Goal: Transaction & Acquisition: Book appointment/travel/reservation

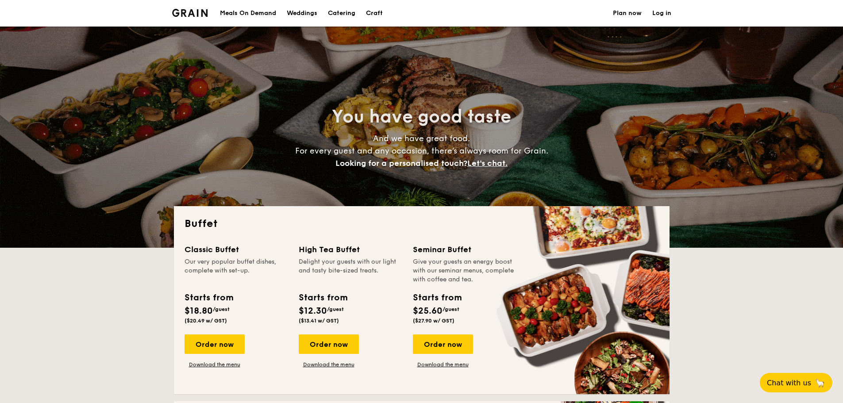
select select
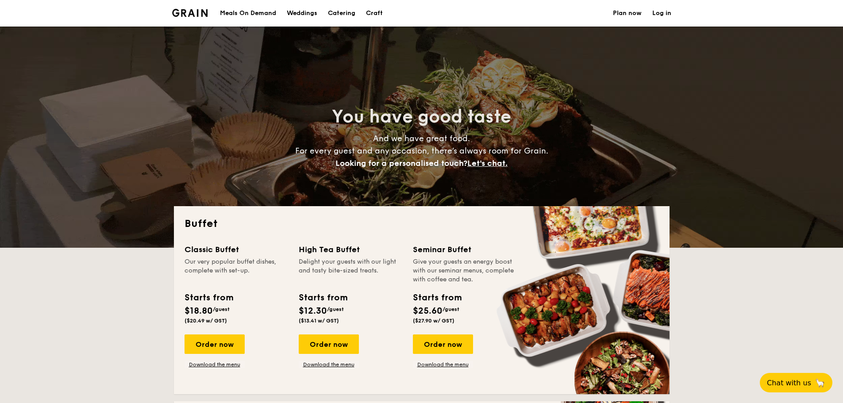
scroll to position [44, 0]
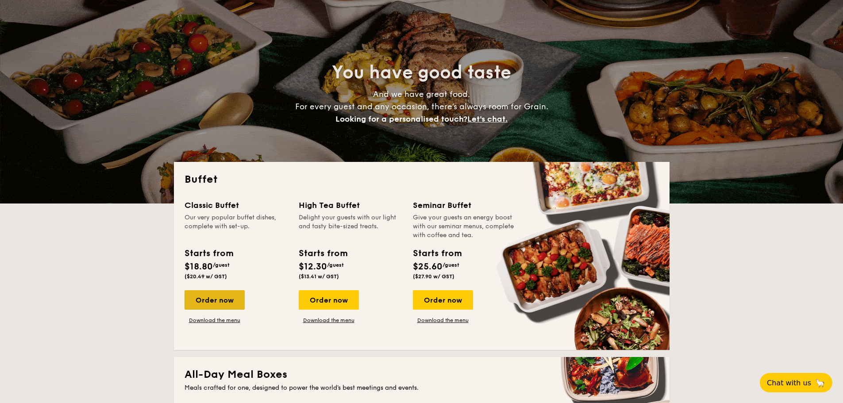
click at [225, 297] on div "Order now" at bounding box center [215, 299] width 60 height 19
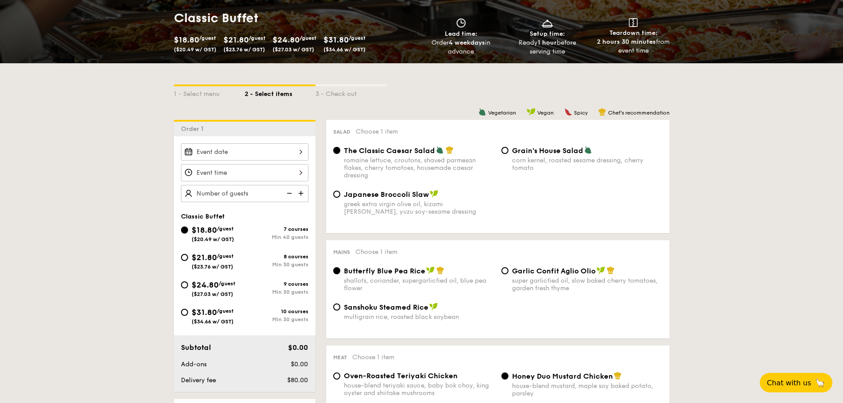
scroll to position [133, 0]
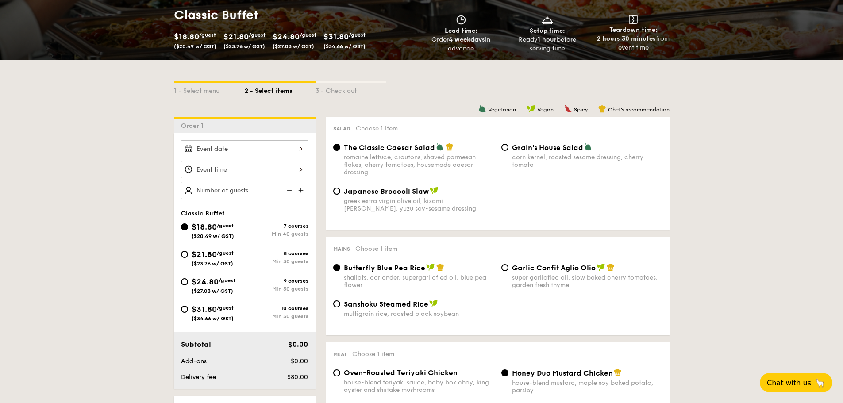
click at [226, 262] on span "($23.76 w/ GST)" at bounding box center [213, 264] width 42 height 6
click at [188, 258] on input "$21.80 /guest ($23.76 w/ GST) 8 courses Min 30 guests" at bounding box center [184, 254] width 7 height 7
radio input "true"
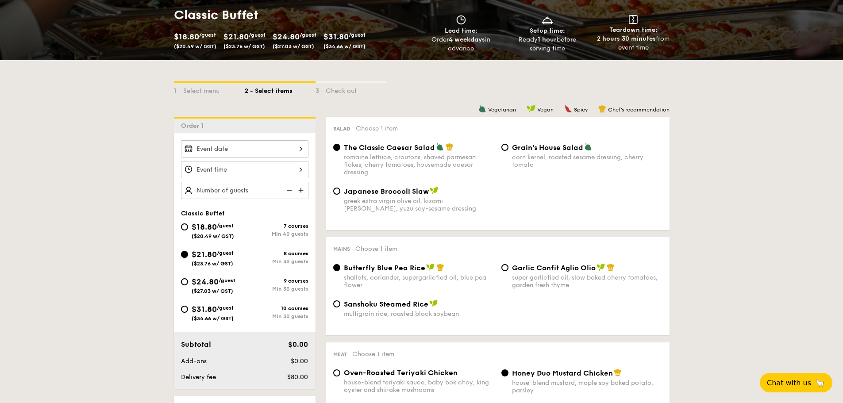
radio input "true"
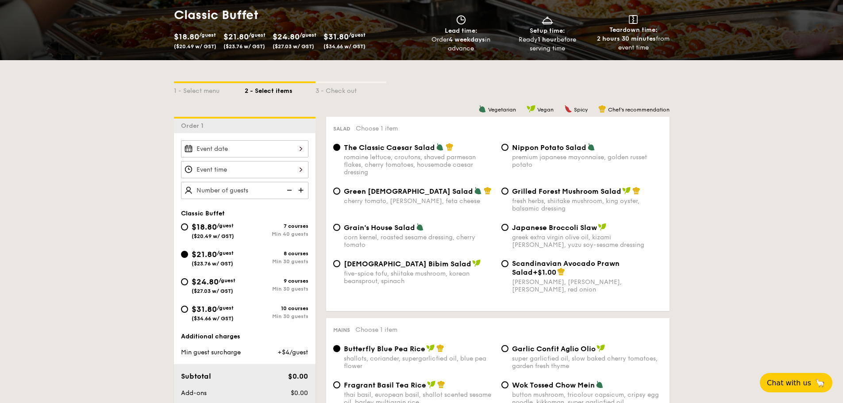
click at [542, 148] on span "Nippon Potato Salad" at bounding box center [549, 147] width 74 height 8
click at [509, 148] on input "Nippon Potato Salad premium japanese mayonnaise, golden russet potato" at bounding box center [505, 147] width 7 height 7
radio input "true"
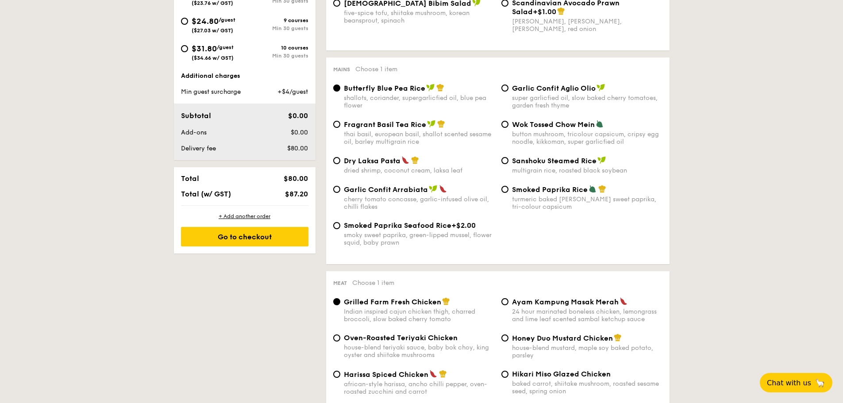
scroll to position [398, 0]
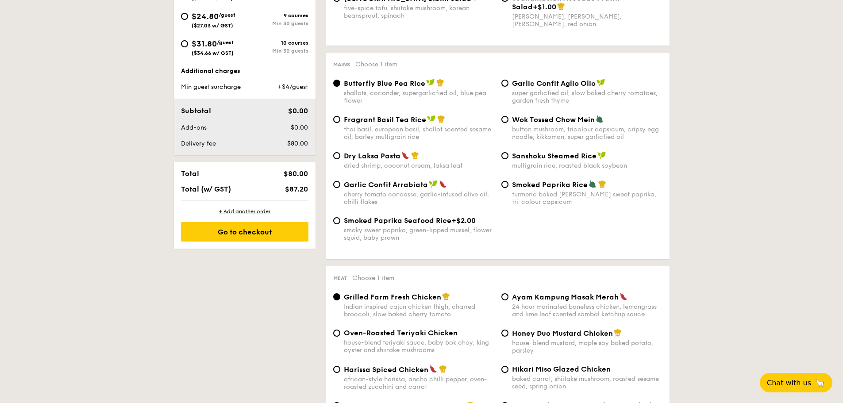
click at [532, 85] on span "Garlic Confit Aglio Olio" at bounding box center [554, 83] width 84 height 8
click at [509, 85] on input "Garlic Confit Aglio Olio super garlicfied oil, slow baked cherry tomatoes, gard…" at bounding box center [505, 83] width 7 height 7
radio input "true"
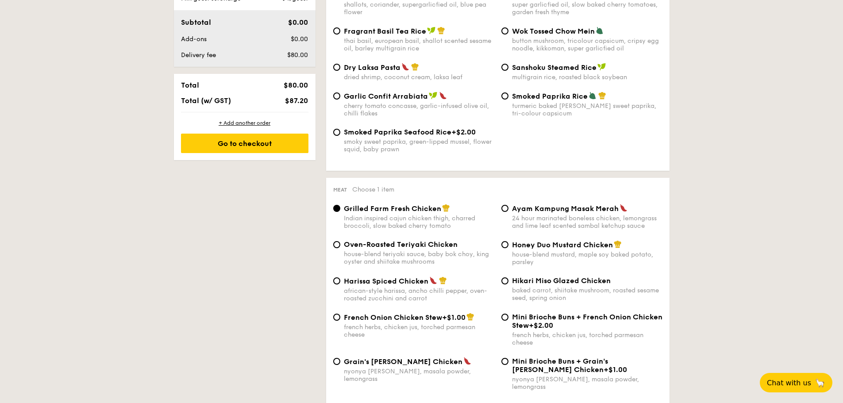
scroll to position [531, 0]
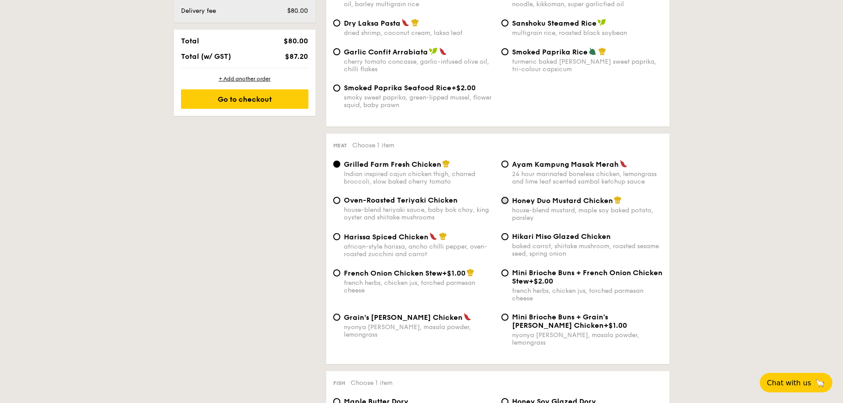
click at [508, 200] on input "Honey Duo Mustard Chicken house-blend mustard, maple soy baked potato, parsley" at bounding box center [505, 200] width 7 height 7
radio input "true"
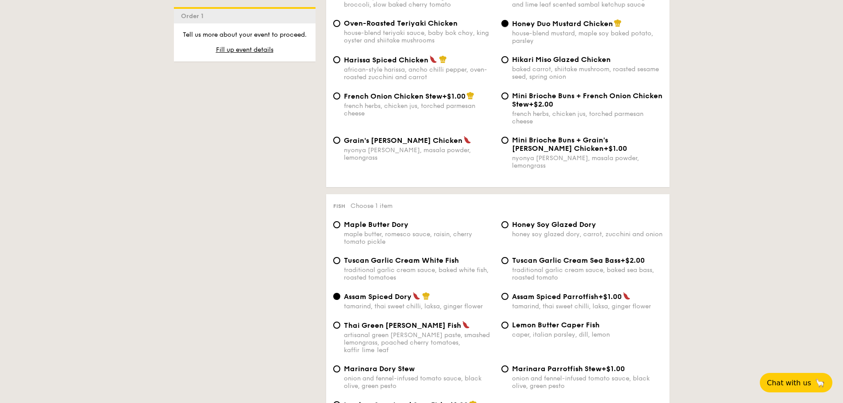
scroll to position [664, 0]
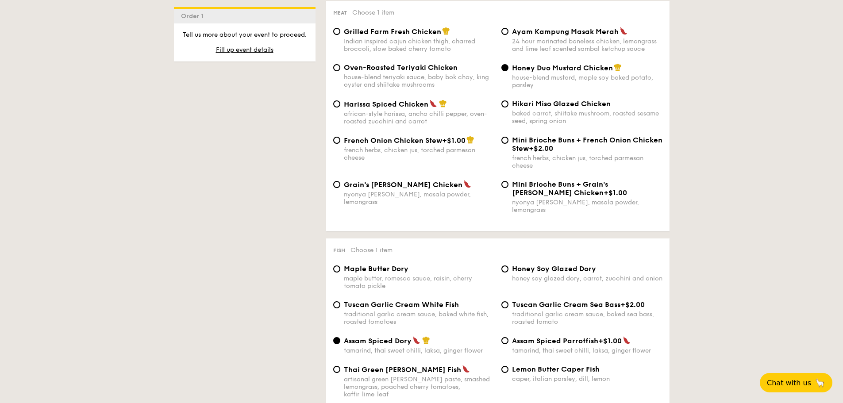
click at [414, 34] on span "Grilled Farm Fresh Chicken" at bounding box center [392, 31] width 97 height 8
click at [340, 34] on input "Grilled Farm Fresh Chicken Indian inspired cajun chicken thigh, charred broccol…" at bounding box center [336, 31] width 7 height 7
radio input "true"
click at [592, 76] on div "house-blend mustard, maple soy baked potato, parsley" at bounding box center [587, 81] width 151 height 15
click at [509, 71] on input "Honey Duo Mustard Chicken house-blend mustard, maple soy baked potato, parsley" at bounding box center [505, 67] width 7 height 7
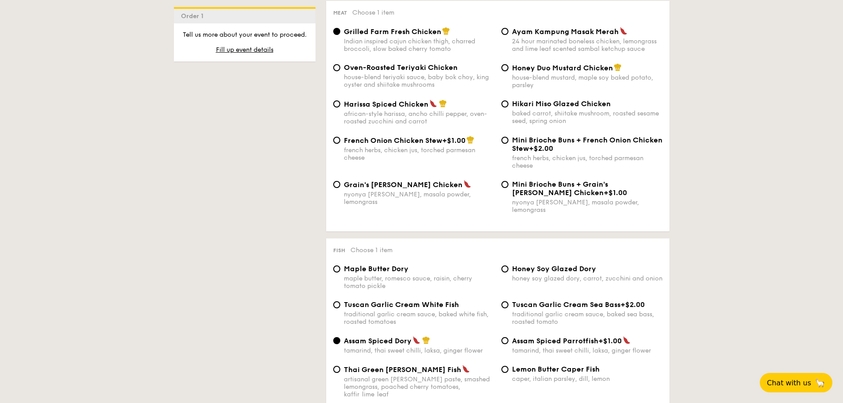
radio input "true"
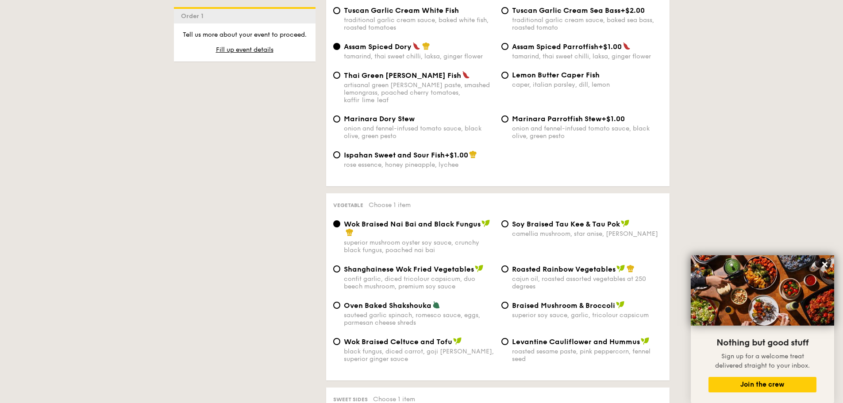
scroll to position [974, 0]
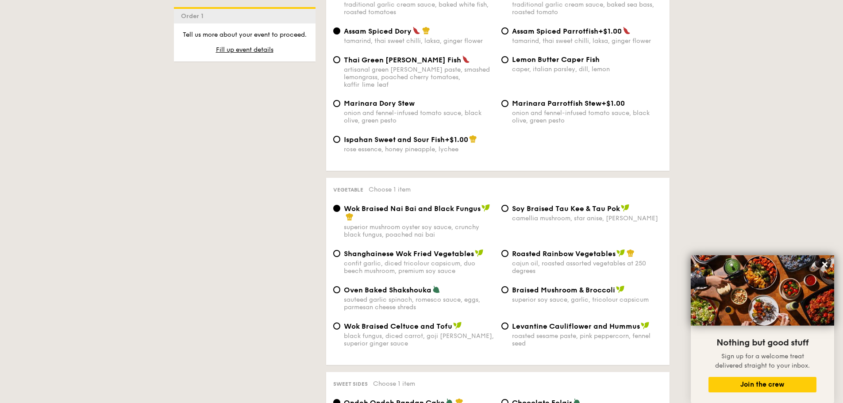
click at [586, 250] on span "Roasted Rainbow Vegetables" at bounding box center [564, 254] width 104 height 8
click at [509, 250] on input "Roasted Rainbow Vegetables cajun oil, roasted assorted vegetables at 250 degrees" at bounding box center [505, 253] width 7 height 7
radio input "true"
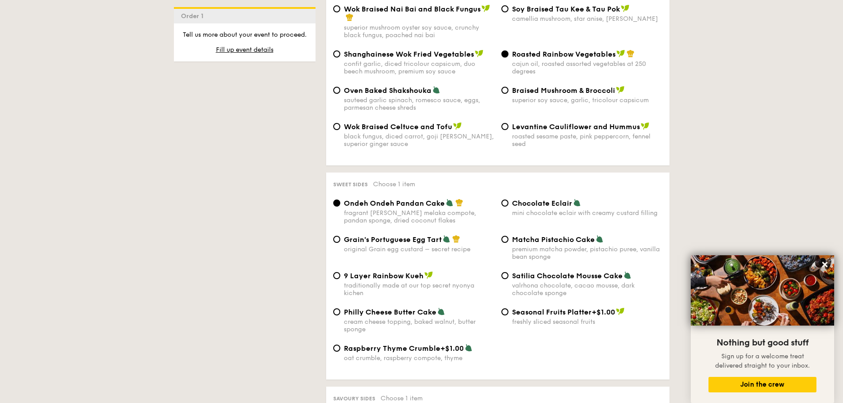
scroll to position [1195, 0]
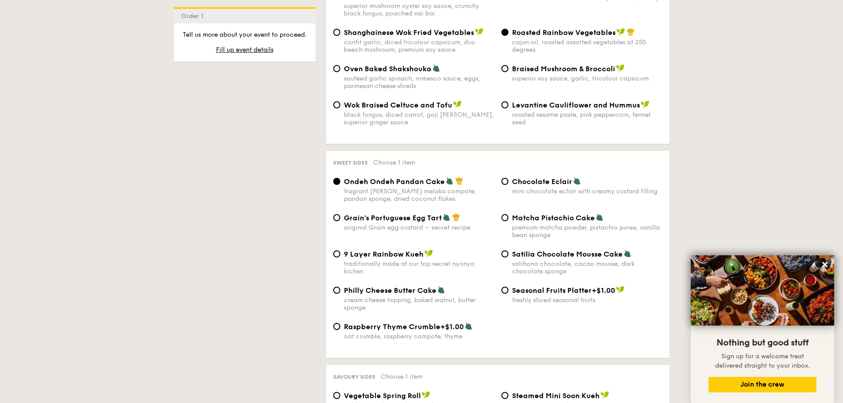
click at [390, 214] on span "Grain's Portuguese Egg Tart" at bounding box center [393, 218] width 98 height 8
click at [340, 214] on input "Grain's Portuguese Egg Tart original Grain egg custard – secret recipe" at bounding box center [336, 217] width 7 height 7
radio input "true"
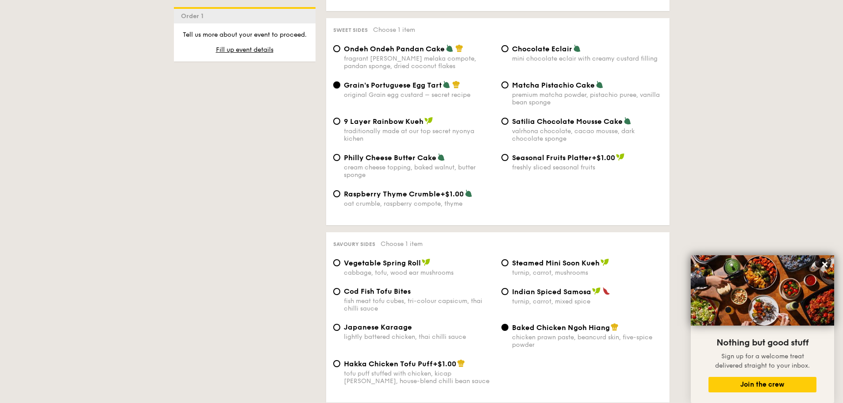
scroll to position [1372, 0]
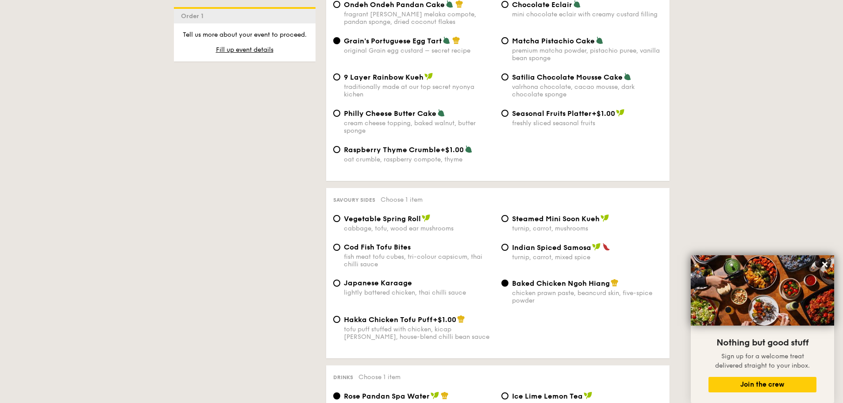
click at [525, 279] on span "Baked Chicken Ngoh Hiang" at bounding box center [561, 283] width 98 height 8
click at [509, 280] on input "Baked Chicken Ngoh Hiang chicken prawn paste, beancurd skin, five-spice powder" at bounding box center [505, 283] width 7 height 7
click at [390, 243] on div "Cod Fish Tofu Bites fish meat tofu cubes, tri-colour capsicum, thai chilli sauce" at bounding box center [419, 255] width 151 height 25
click at [340, 244] on input "Cod Fish Tofu Bites fish meat tofu cubes, tri-colour capsicum, thai chilli sauce" at bounding box center [336, 247] width 7 height 7
radio input "true"
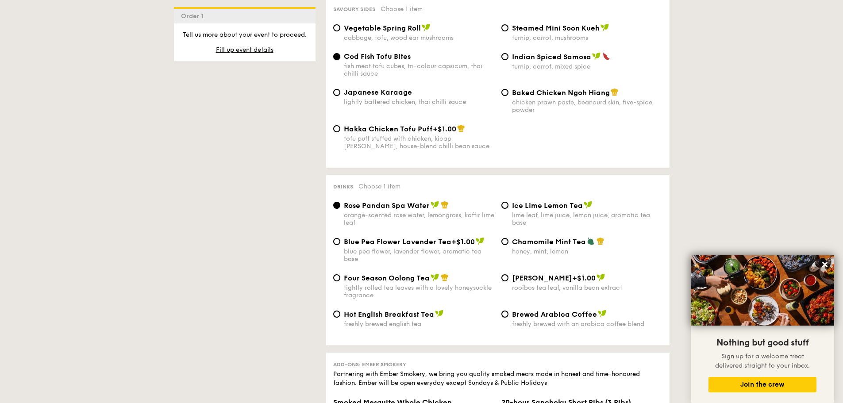
scroll to position [1549, 0]
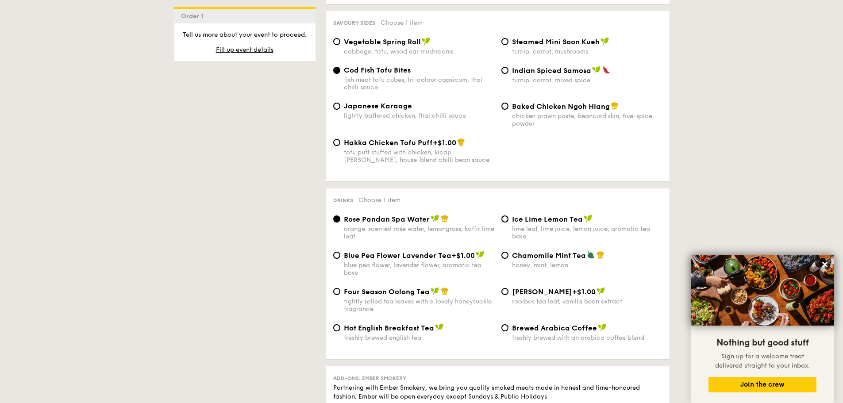
click at [566, 215] on span "Ice Lime Lemon Tea" at bounding box center [547, 219] width 71 height 8
click at [509, 216] on input "Ice Lime Lemon Tea lime leaf, lime juice, lemon juice, aromatic tea base" at bounding box center [505, 219] width 7 height 7
radio input "true"
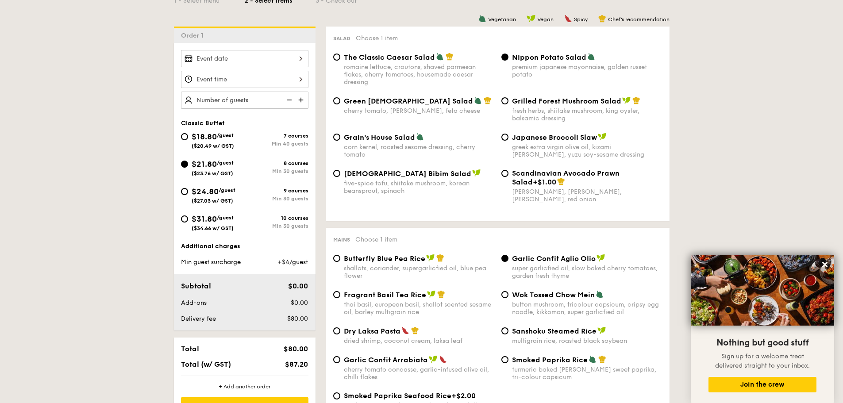
scroll to position [177, 0]
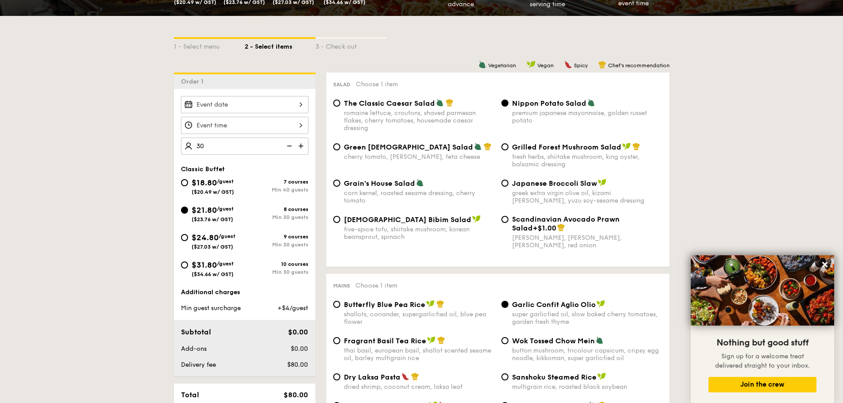
type input "30 guests"
click at [240, 125] on div at bounding box center [244, 125] width 127 height 17
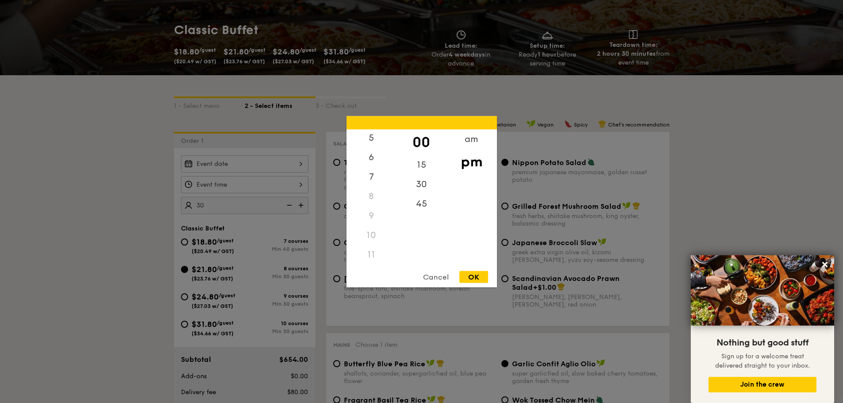
scroll to position [133, 0]
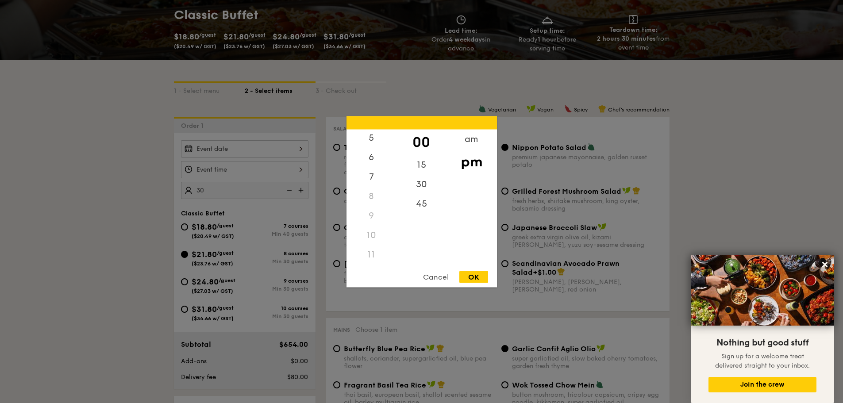
click at [371, 238] on div "10" at bounding box center [372, 234] width 50 height 19
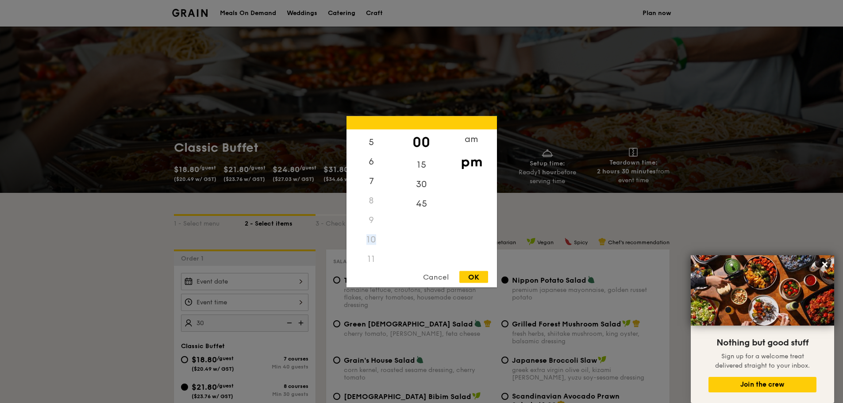
scroll to position [105, 0]
click at [379, 214] on div "9" at bounding box center [372, 215] width 50 height 19
click at [433, 279] on div "Cancel" at bounding box center [435, 277] width 43 height 12
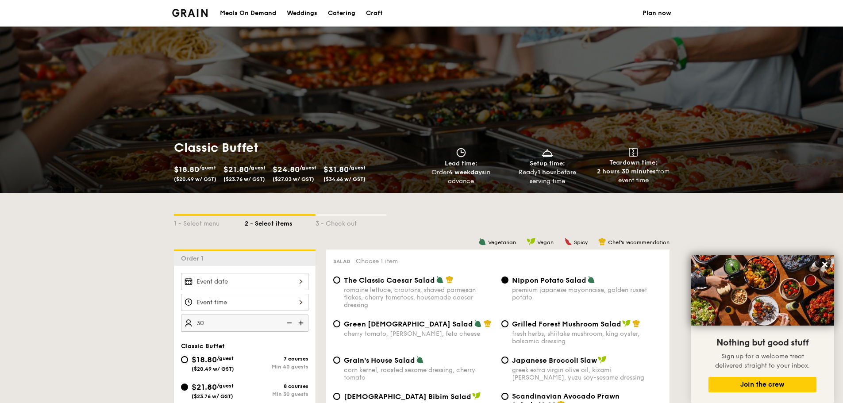
click at [300, 283] on div at bounding box center [244, 281] width 127 height 17
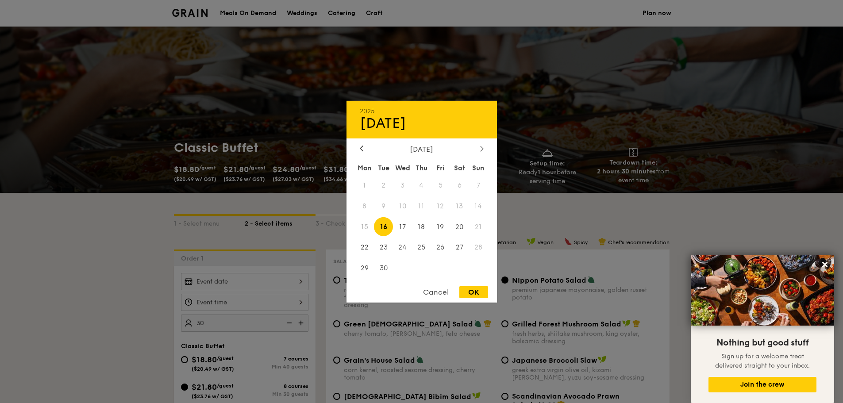
click at [478, 150] on div at bounding box center [482, 149] width 8 height 8
click at [478, 185] on span "5" at bounding box center [478, 185] width 19 height 19
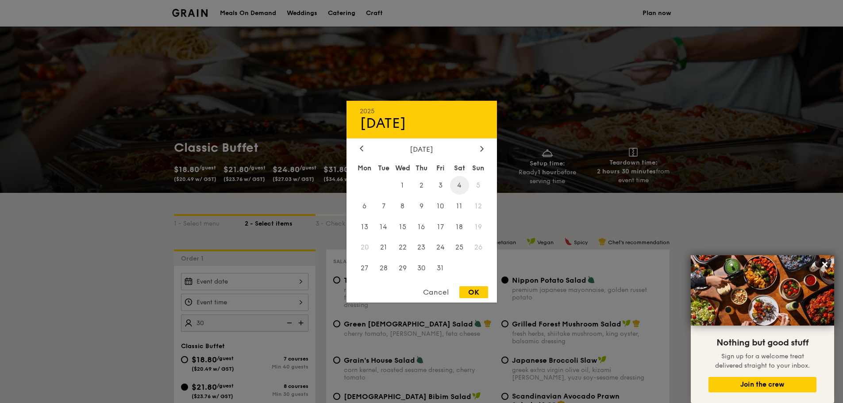
click at [462, 186] on span "4" at bounding box center [459, 185] width 19 height 19
click at [470, 293] on div "OK" at bounding box center [474, 292] width 29 height 12
type input "[DATE]"
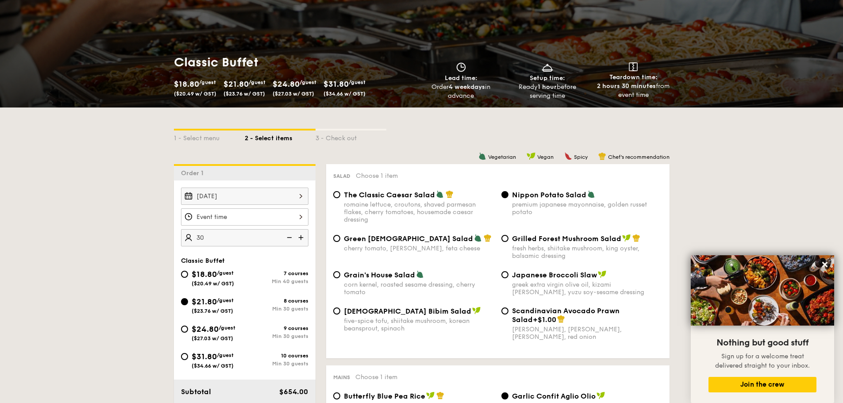
scroll to position [89, 0]
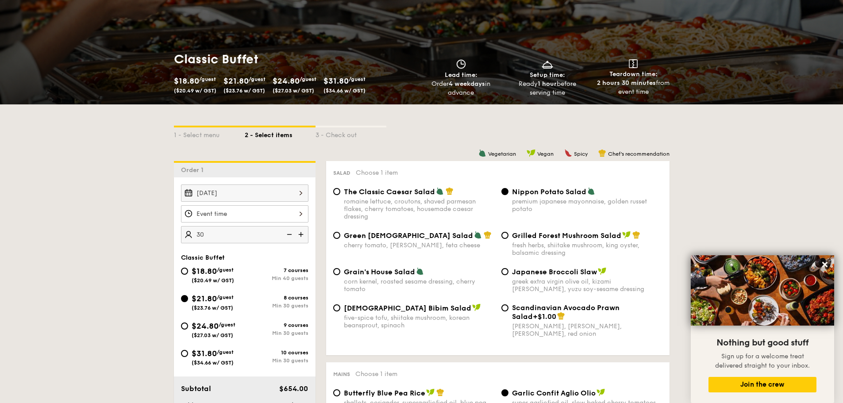
click at [299, 217] on div at bounding box center [244, 213] width 127 height 17
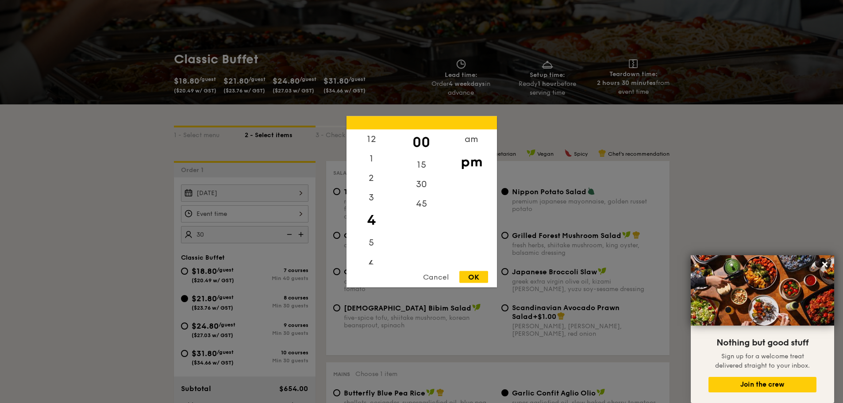
click at [372, 259] on div "6" at bounding box center [372, 265] width 50 height 26
click at [475, 278] on div "OK" at bounding box center [474, 277] width 29 height 12
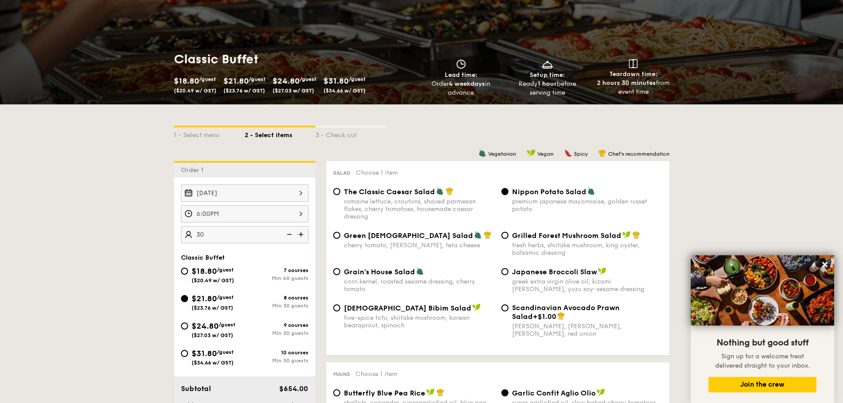
click at [296, 213] on div "6:00PM" at bounding box center [244, 213] width 127 height 17
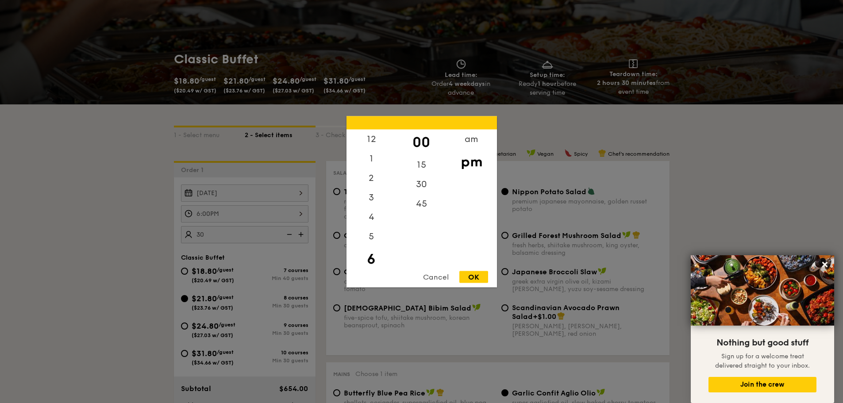
scroll to position [19, 0]
click at [372, 219] on div "5" at bounding box center [372, 220] width 50 height 26
click at [471, 273] on div "OK" at bounding box center [474, 277] width 29 height 12
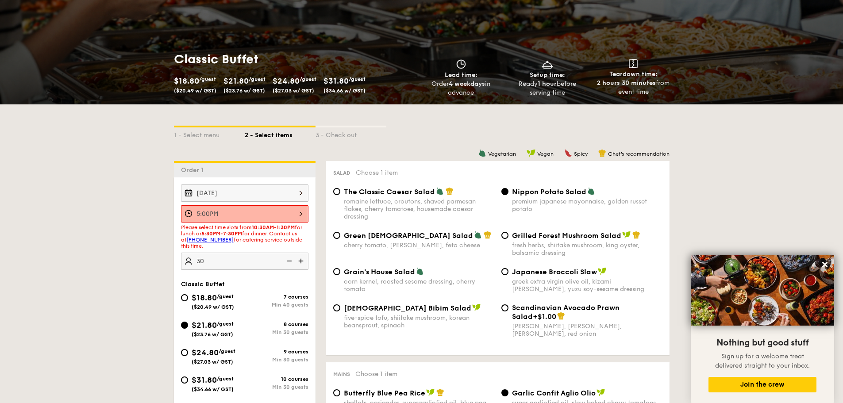
click at [303, 212] on div "5:00PM" at bounding box center [244, 213] width 127 height 17
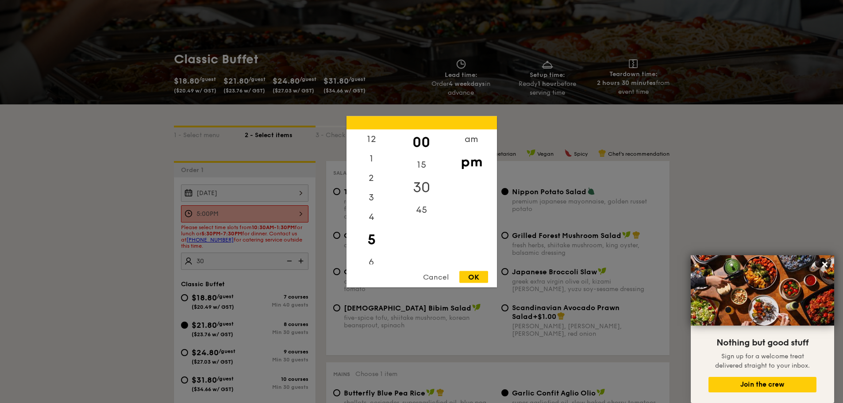
click at [425, 185] on div "30" at bounding box center [422, 187] width 50 height 26
click at [468, 276] on div "OK" at bounding box center [474, 277] width 29 height 12
type input "5:30PM"
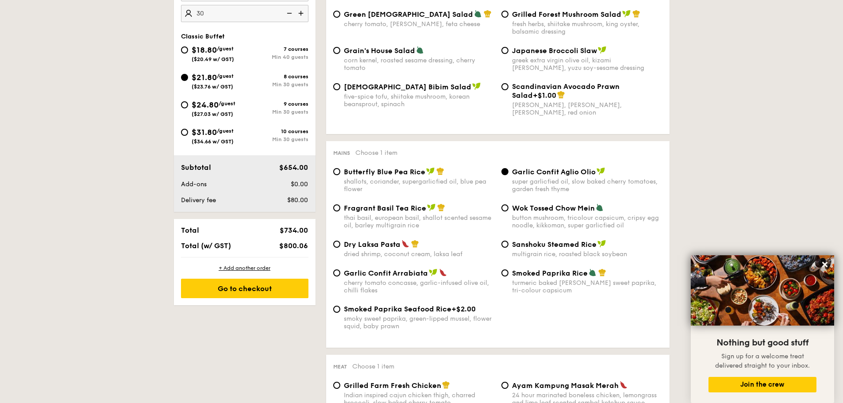
scroll to position [266, 0]
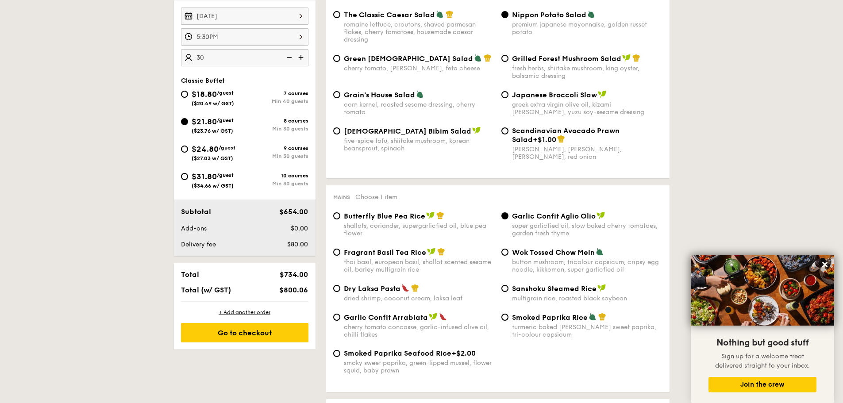
click at [257, 251] on div "Subtotal $654.00 Add-ons $0.00 Delivery fee $80.00" at bounding box center [245, 228] width 142 height 57
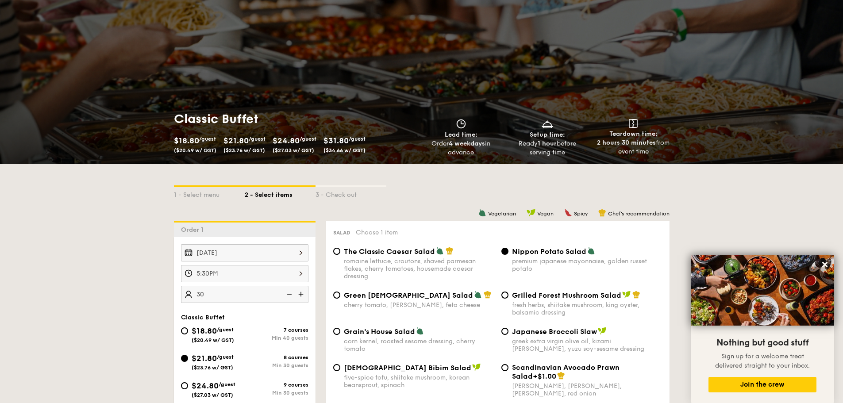
scroll to position [44, 0]
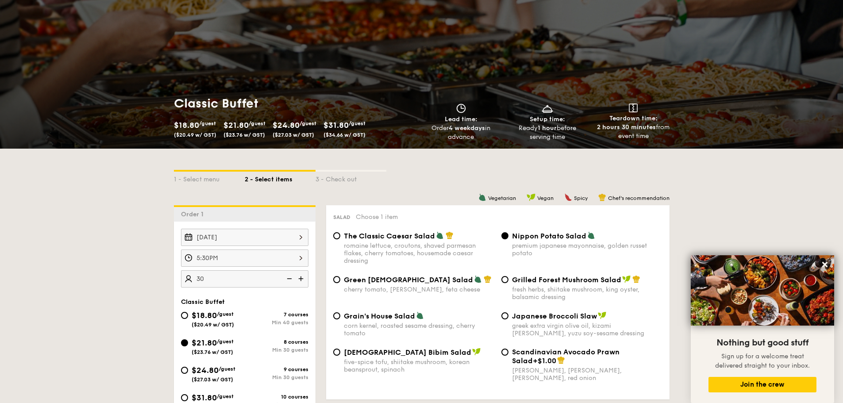
click at [297, 239] on div "[DATE]" at bounding box center [244, 237] width 127 height 17
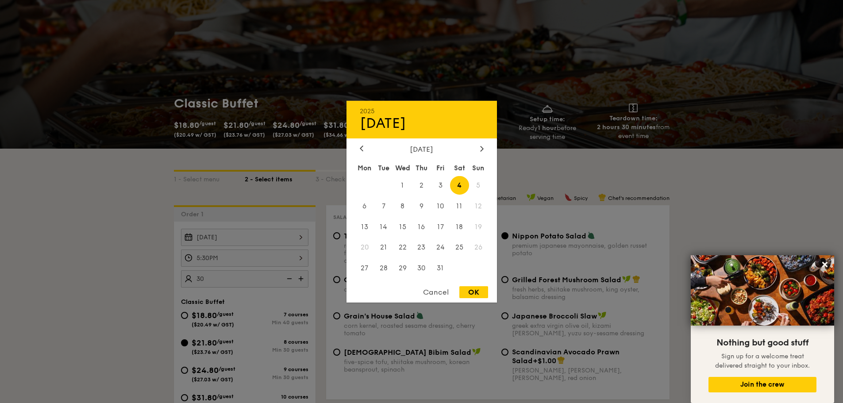
click at [480, 180] on span "5" at bounding box center [478, 185] width 19 height 19
click at [360, 150] on icon at bounding box center [362, 149] width 4 height 6
